Goal: Transaction & Acquisition: Book appointment/travel/reservation

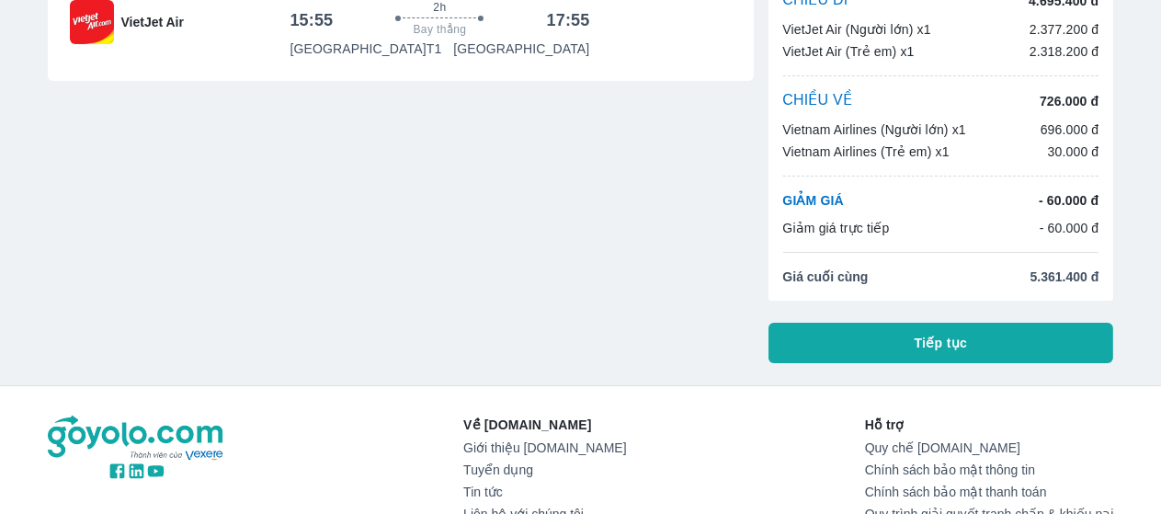
scroll to position [184, 0]
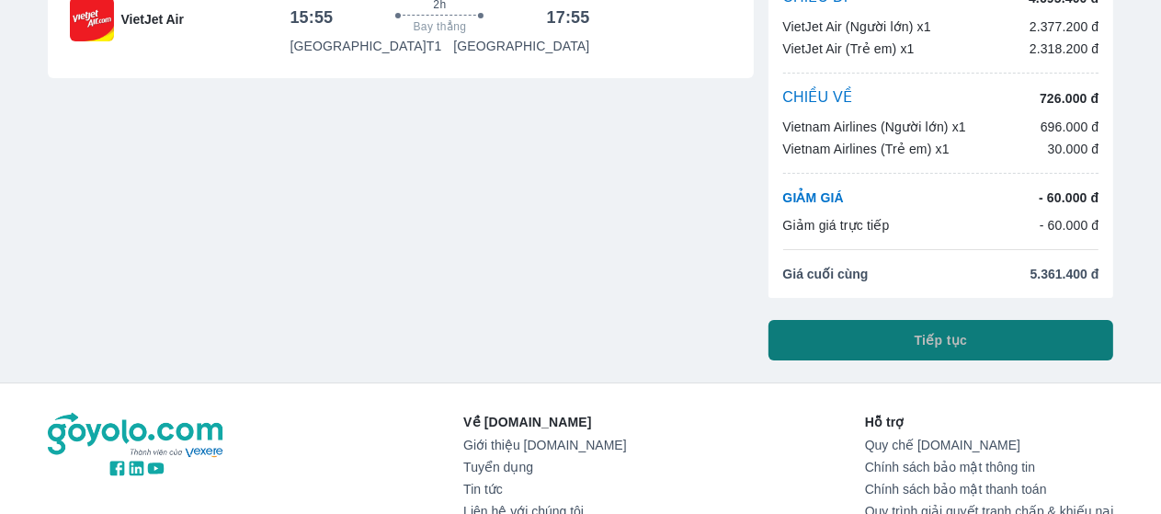
click at [905, 335] on button "Tiếp tục" at bounding box center [942, 340] width 346 height 40
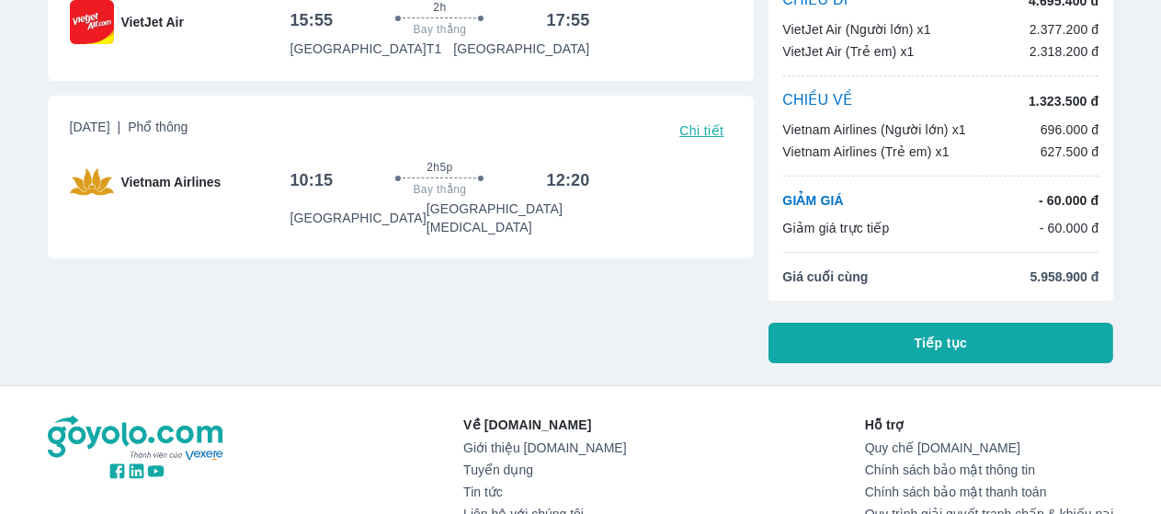
scroll to position [184, 0]
